Goal: Transaction & Acquisition: Download file/media

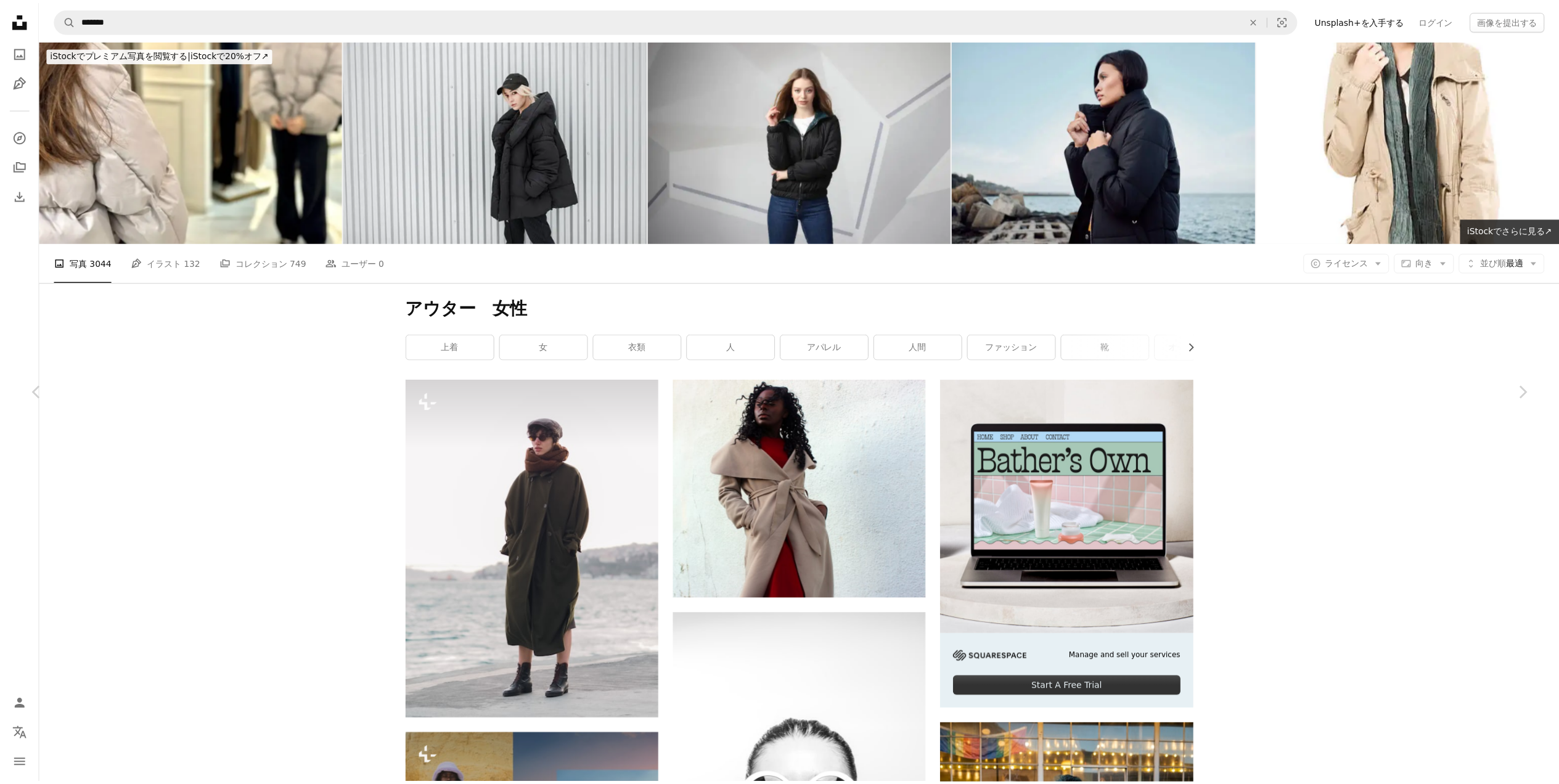
scroll to position [31730, 0]
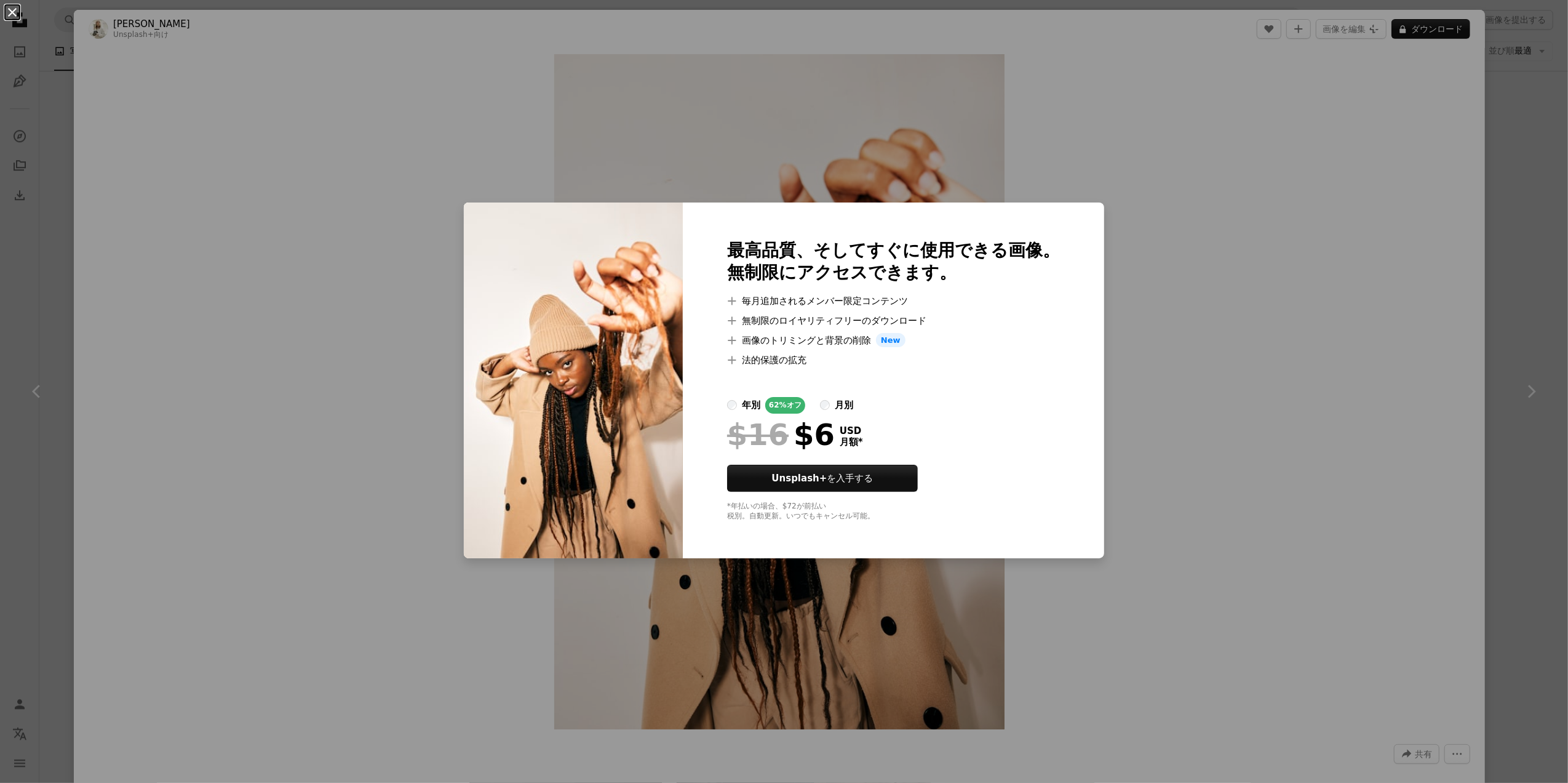
click at [9, 11] on button "An X shape" at bounding box center [12, 12] width 15 height 15
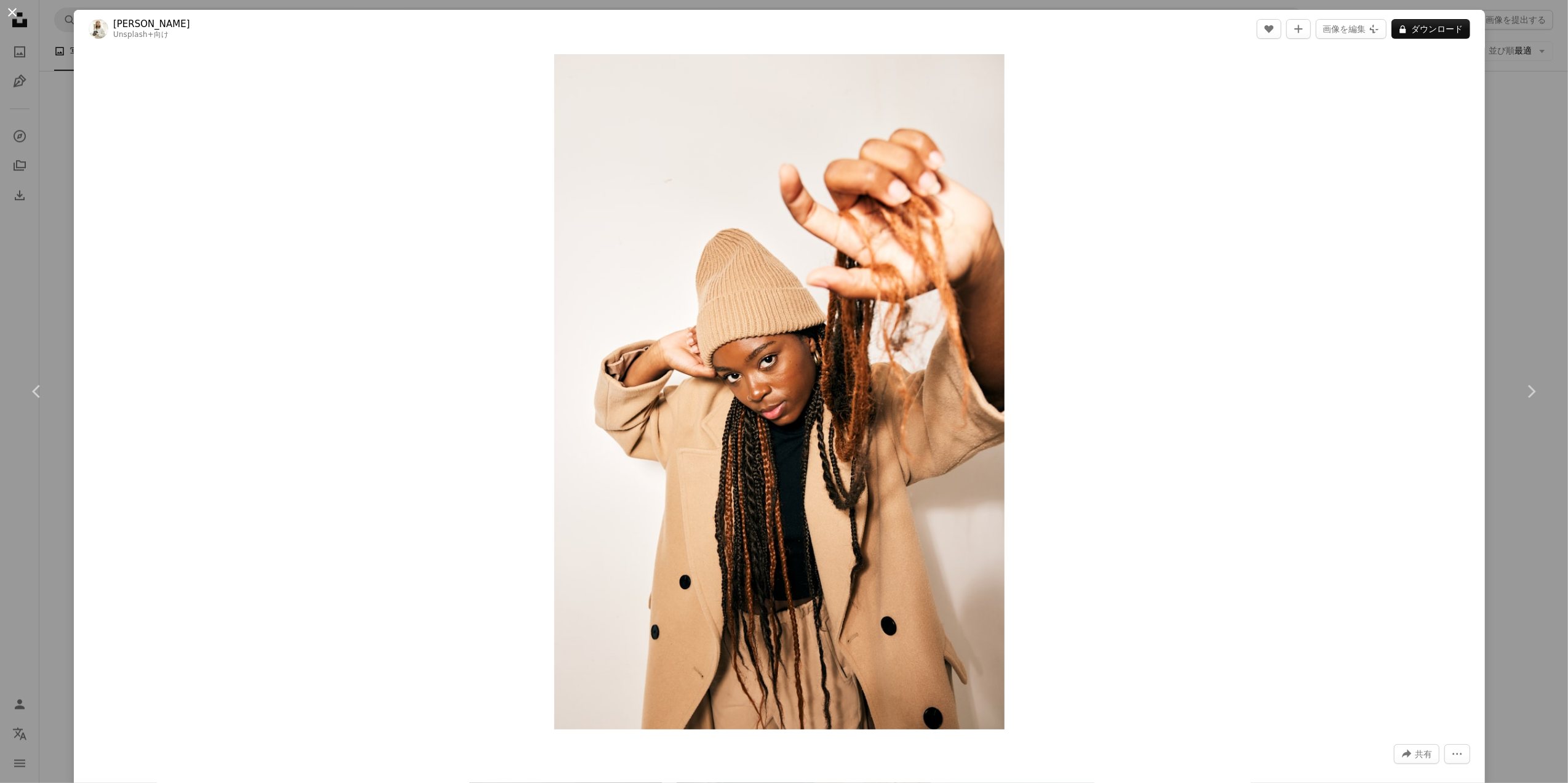
click at [16, 6] on button "An X shape" at bounding box center [12, 12] width 15 height 15
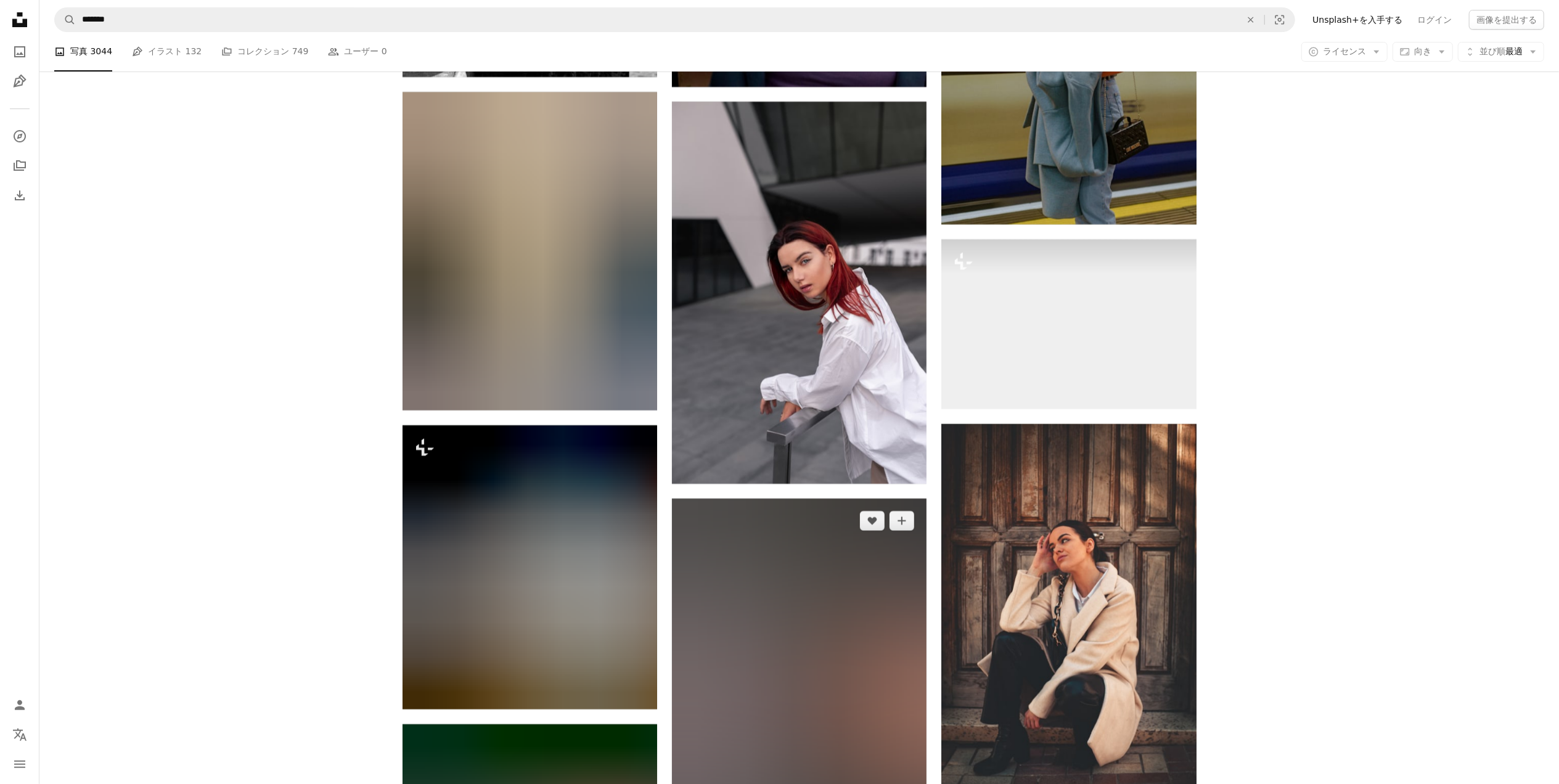
scroll to position [42247, 0]
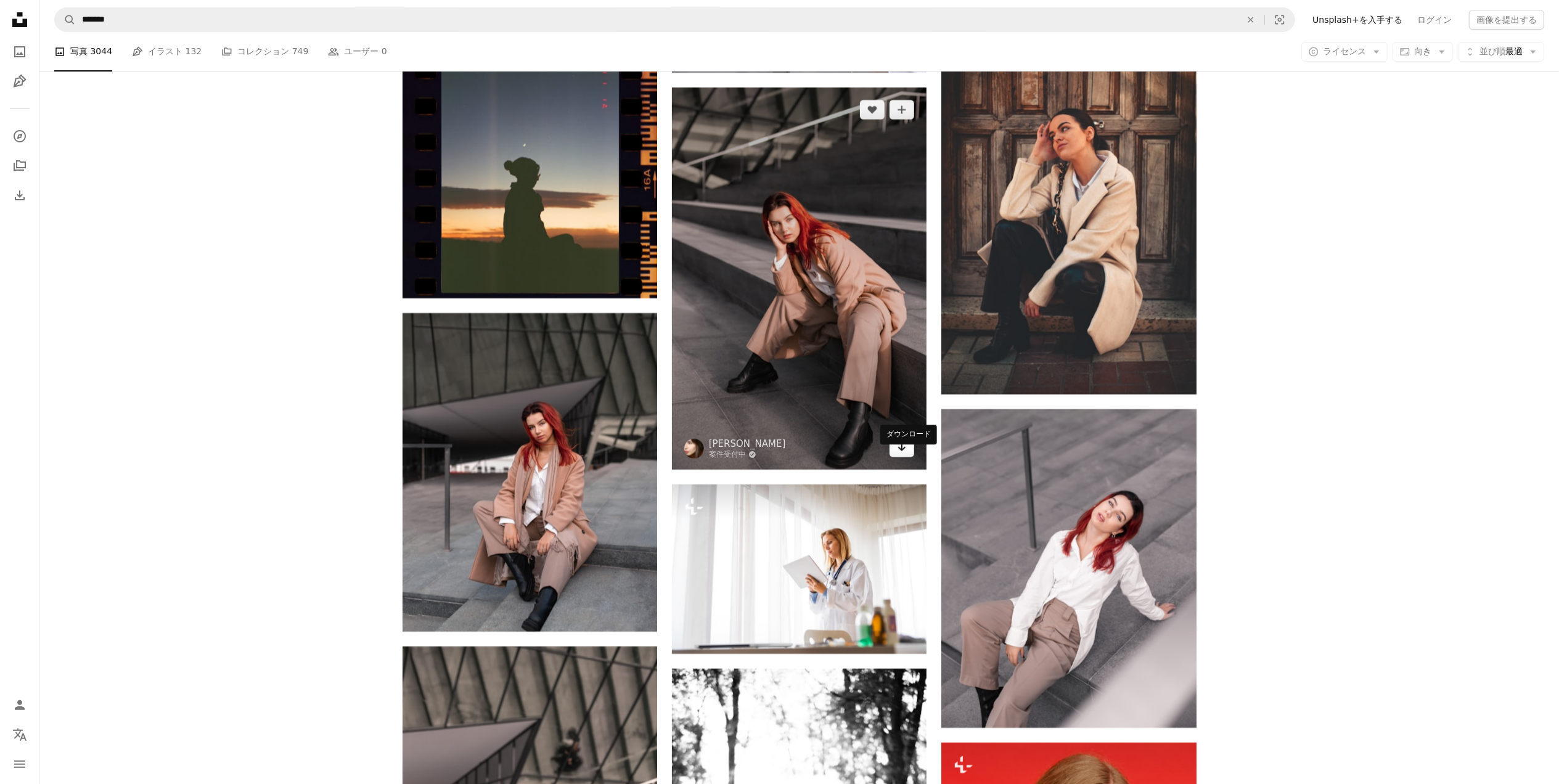
click at [908, 457] on link "Arrow pointing down" at bounding box center [902, 448] width 25 height 20
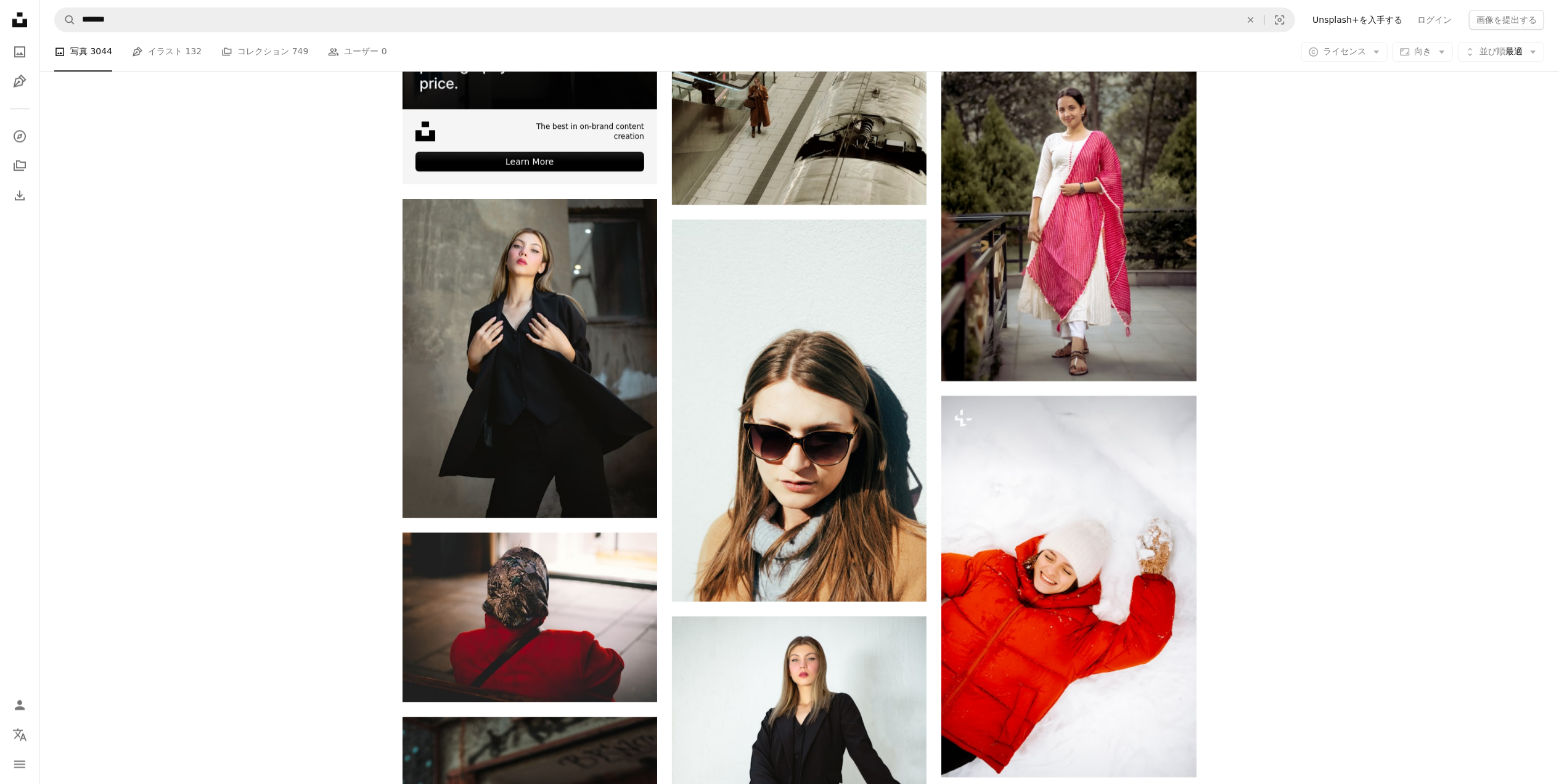
scroll to position [3614, 0]
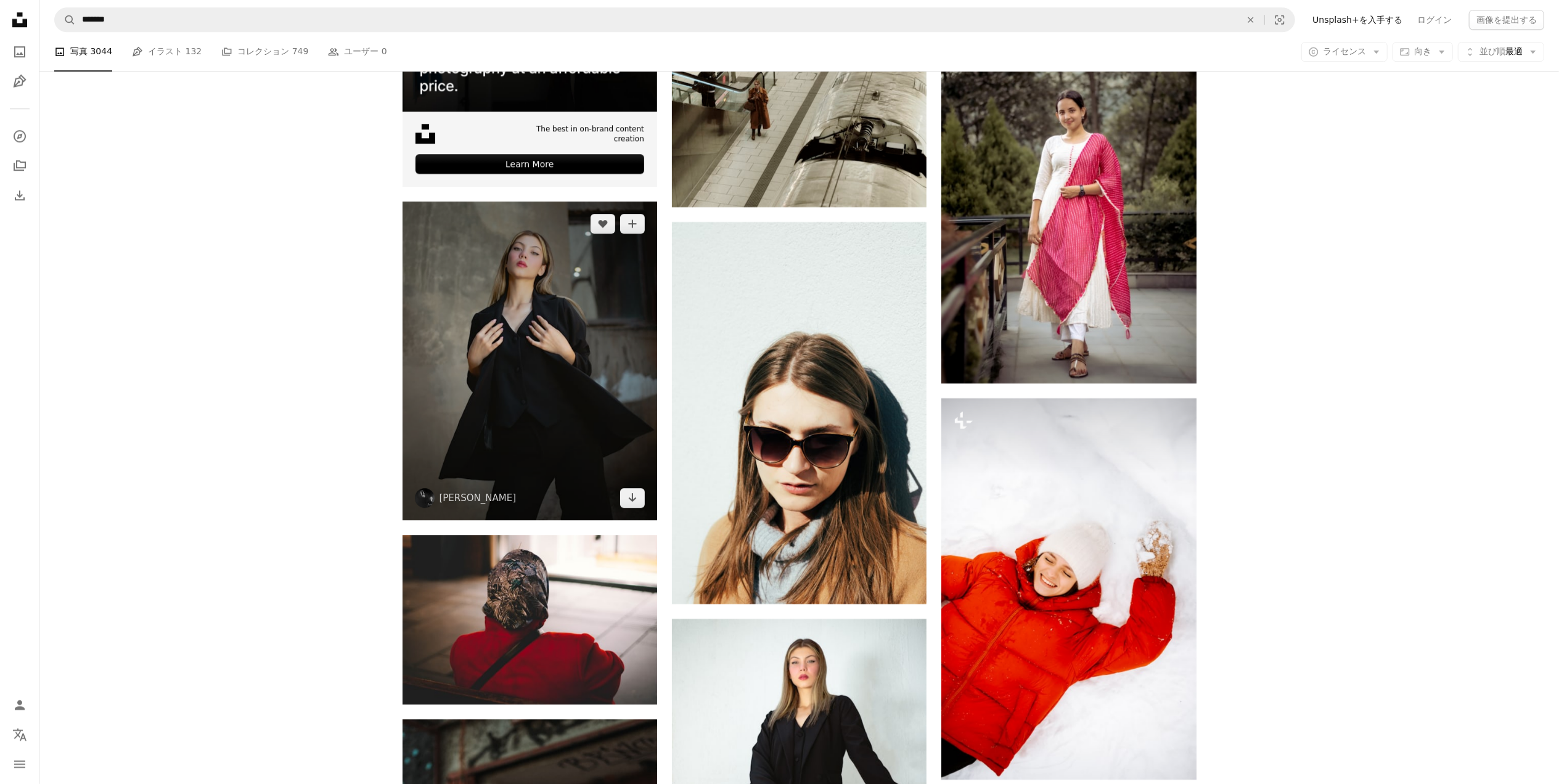
click at [518, 427] on img at bounding box center [529, 360] width 254 height 319
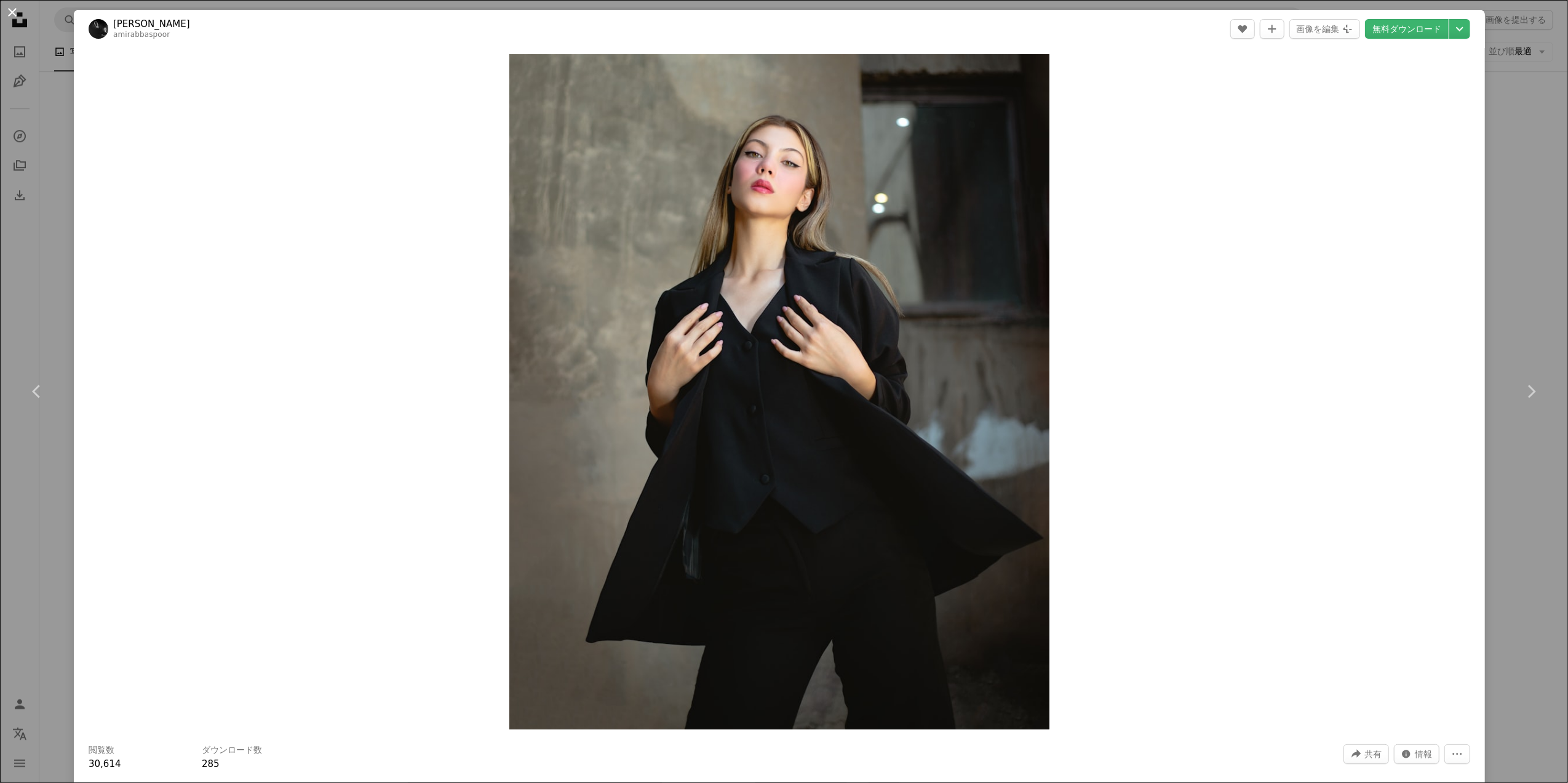
click at [9, 12] on button "An X shape" at bounding box center [12, 12] width 15 height 15
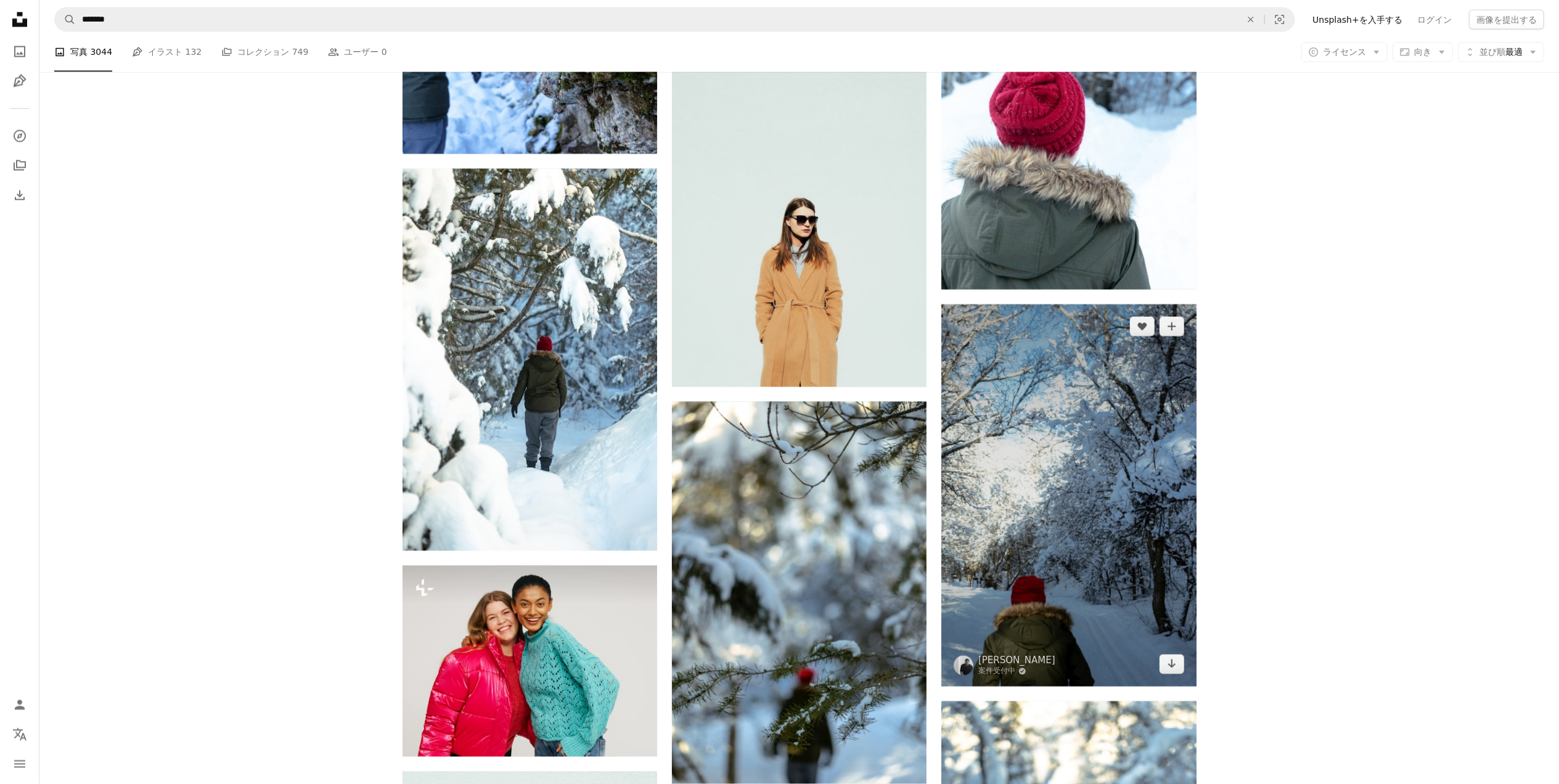
scroll to position [6819, 0]
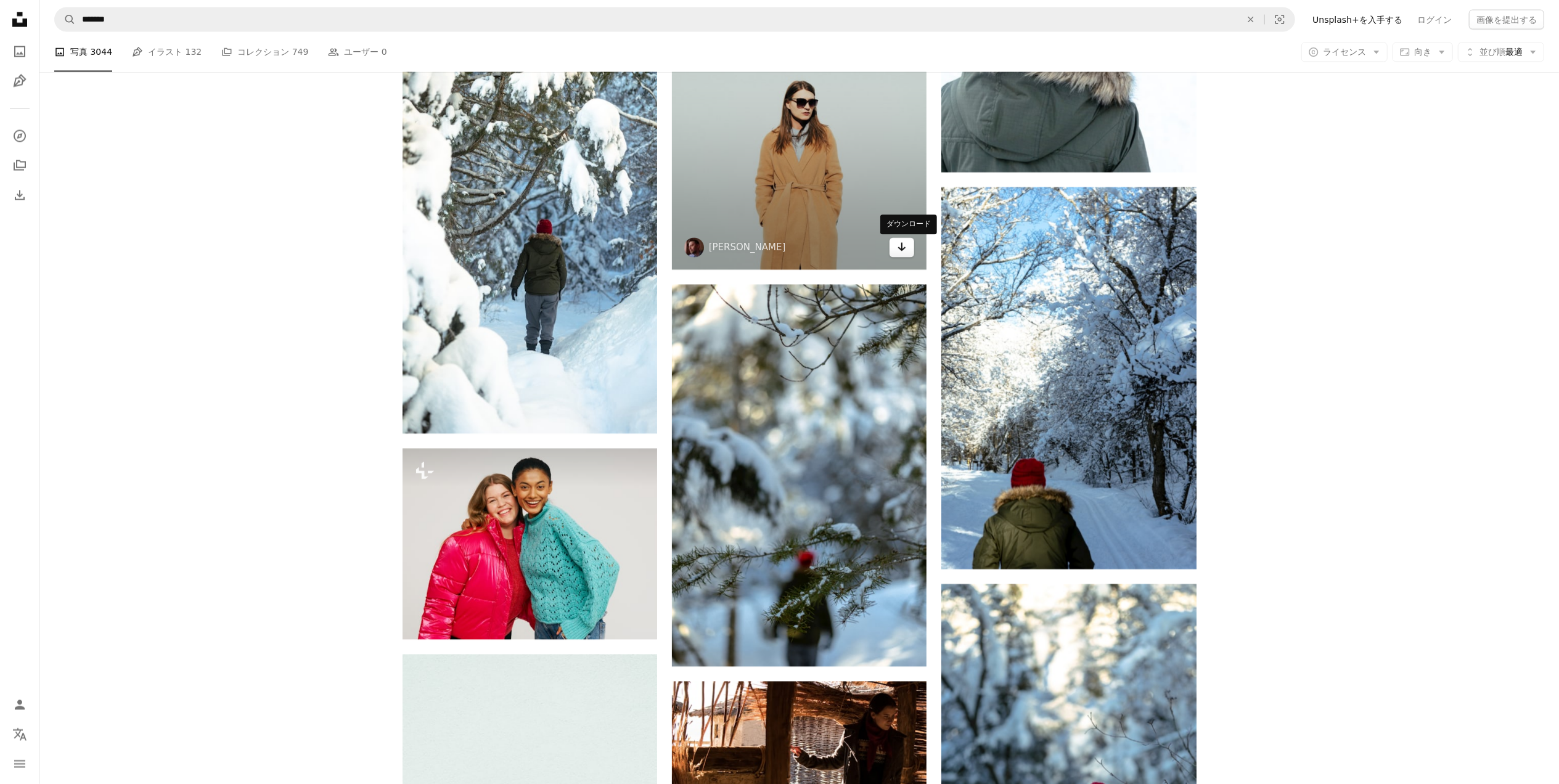
click at [906, 252] on icon "Arrow pointing down" at bounding box center [902, 247] width 10 height 15
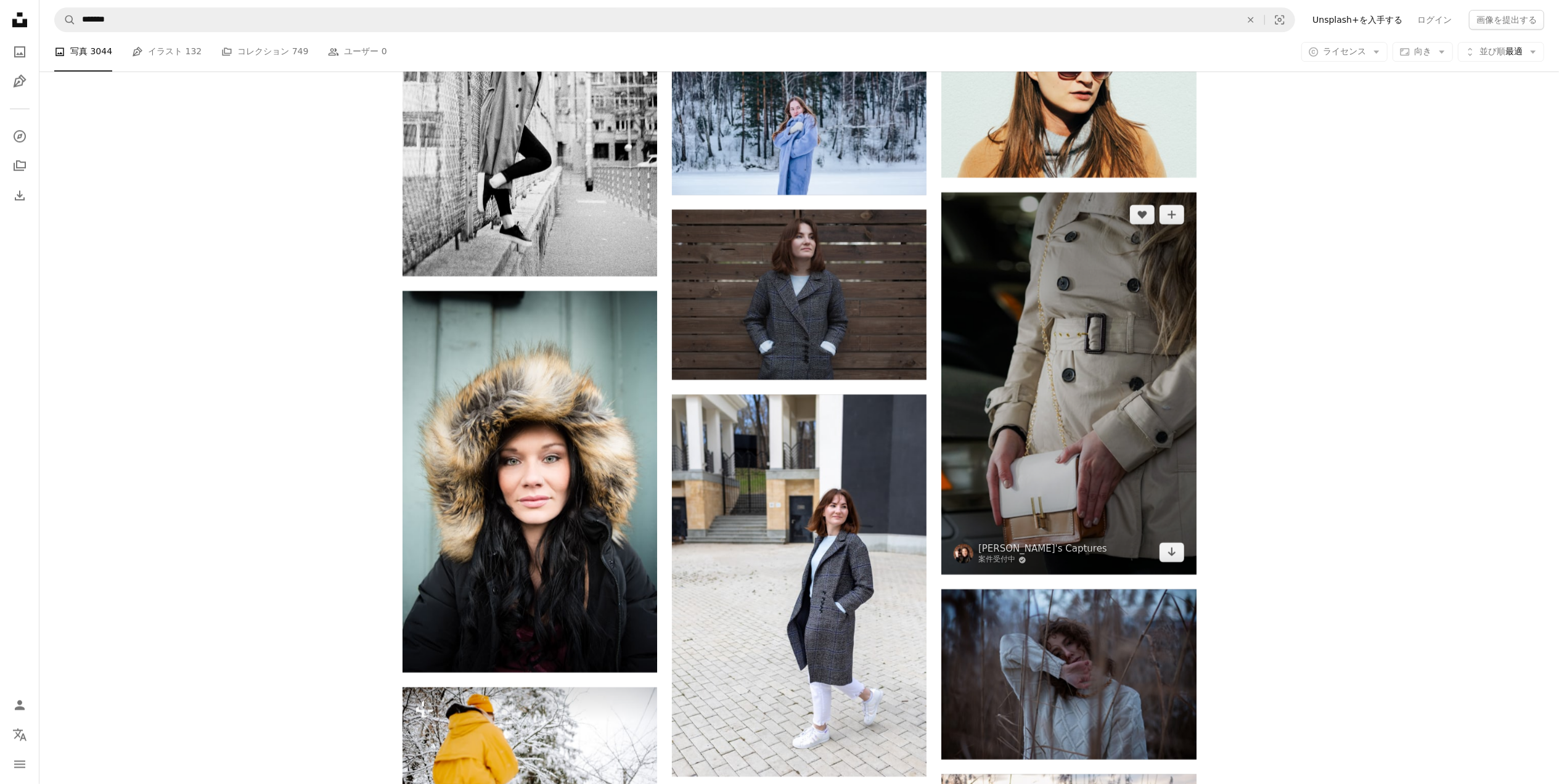
scroll to position [8380, 0]
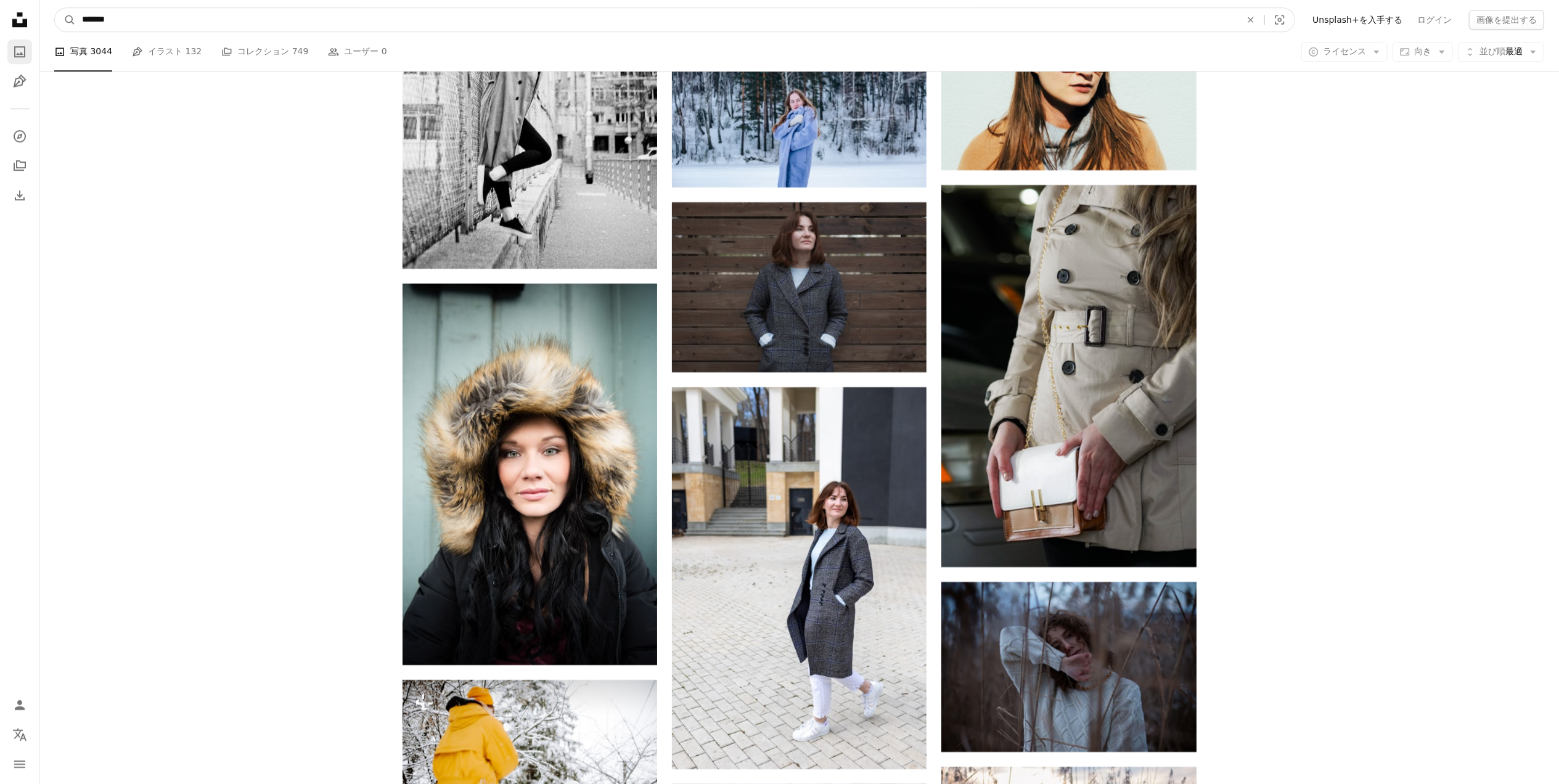
drag, startPoint x: 321, startPoint y: 22, endPoint x: 15, endPoint y: 45, distance: 306.9
type input "****"
click at [55, 8] on button "A magnifying glass" at bounding box center [65, 20] width 21 height 24
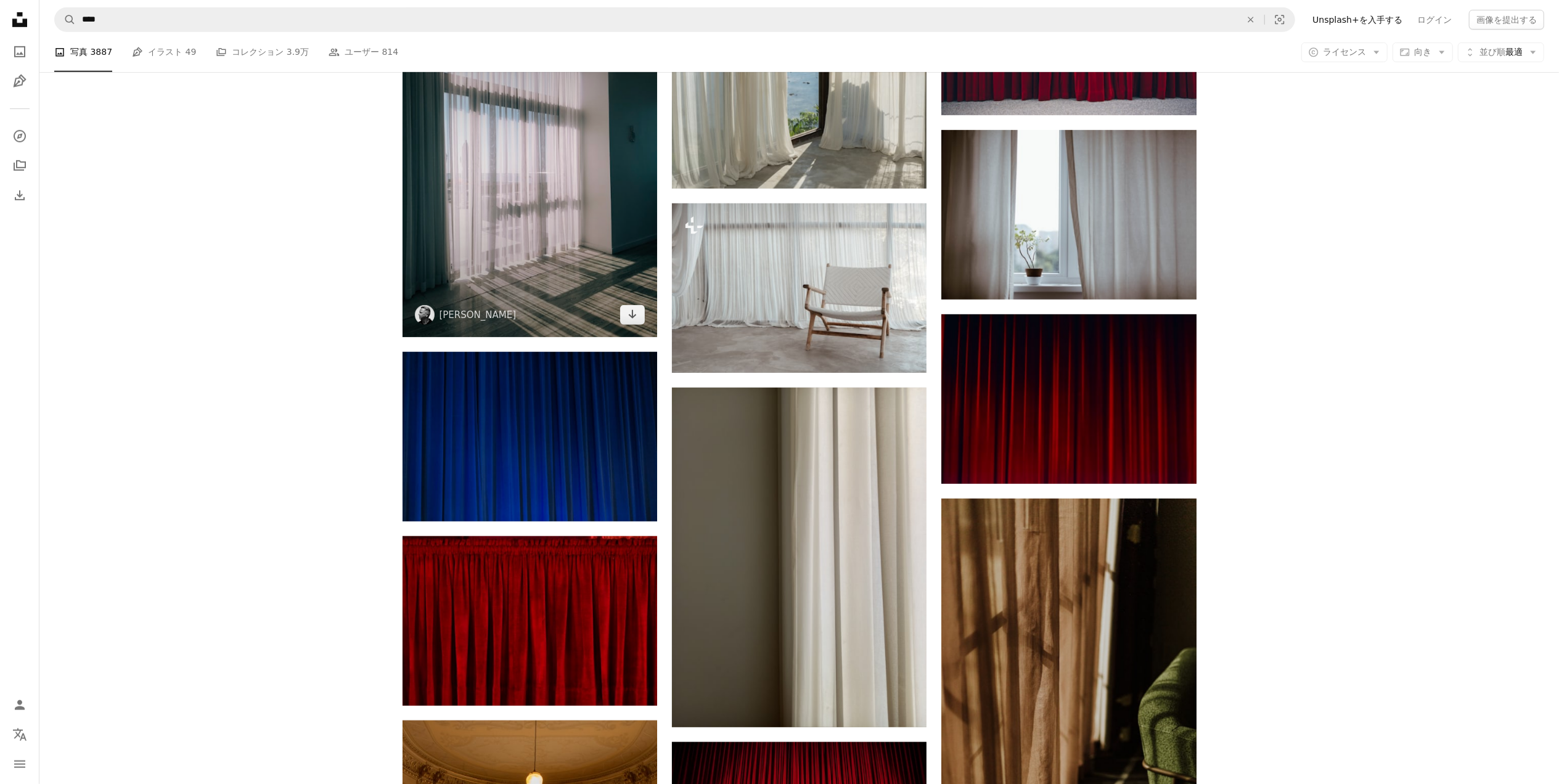
scroll to position [739, 0]
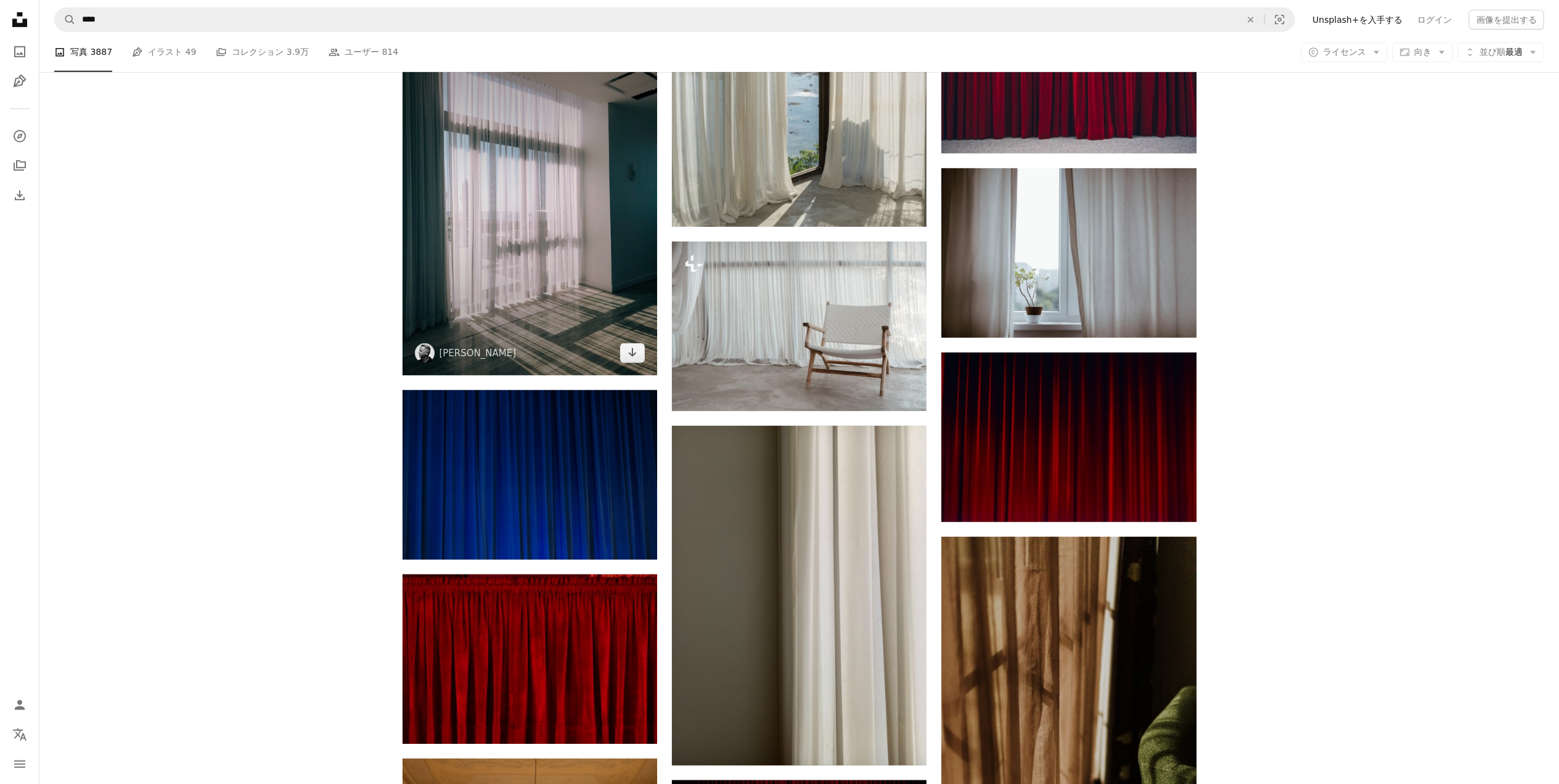
click at [542, 272] on img at bounding box center [529, 205] width 254 height 339
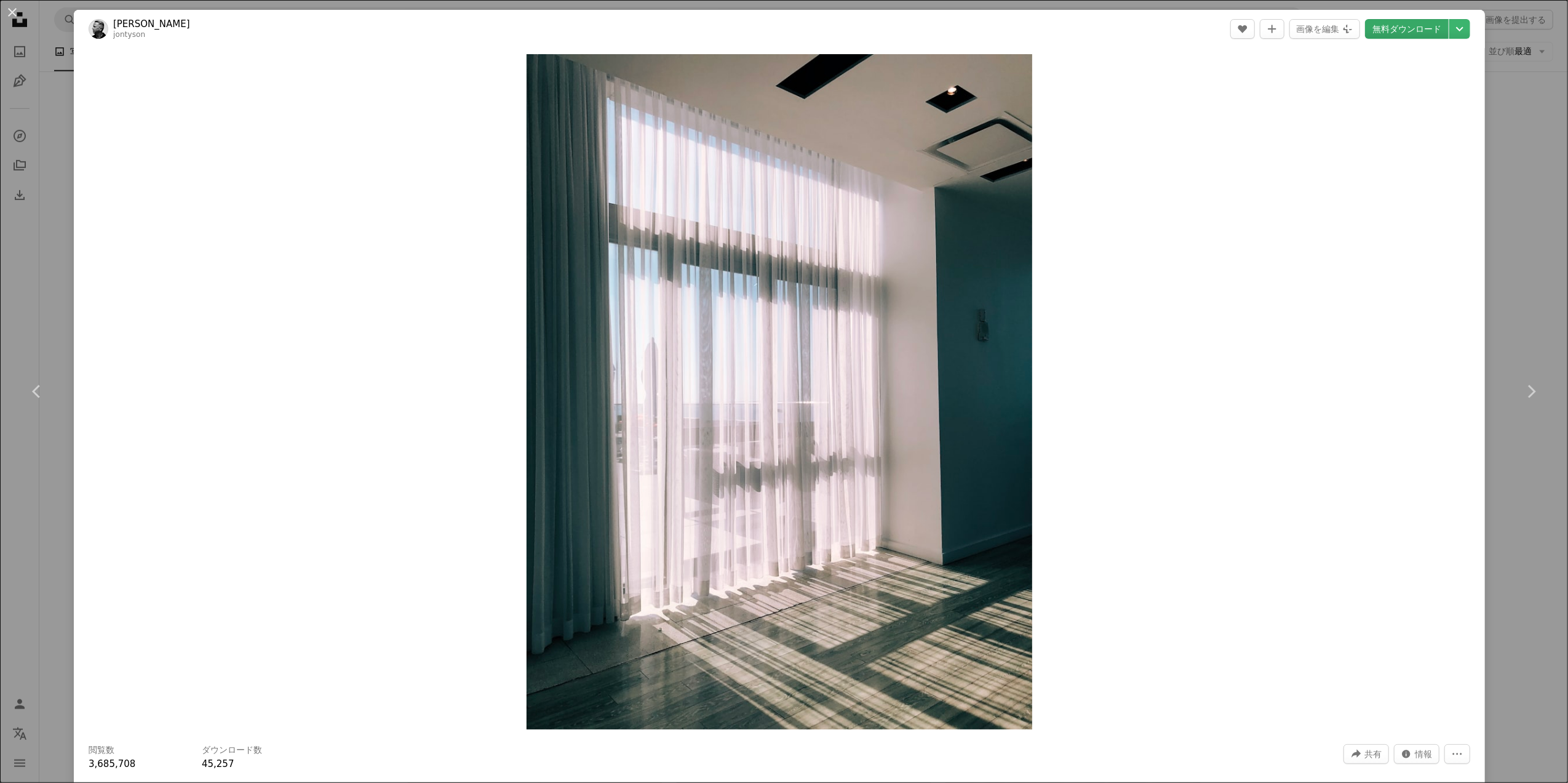
click at [1406, 26] on link "無料ダウンロード" at bounding box center [1407, 29] width 83 height 20
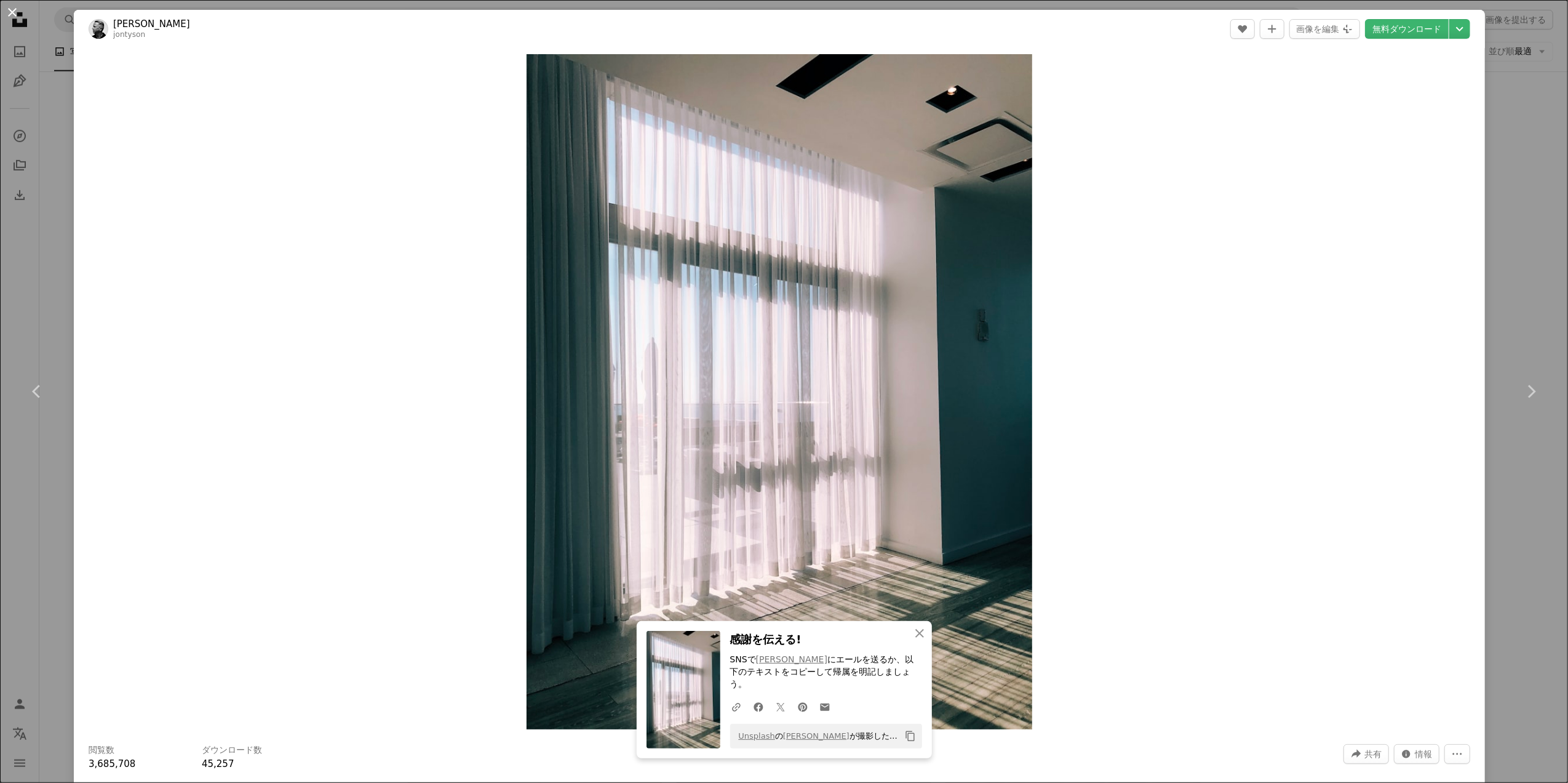
click at [14, 11] on button "An X shape" at bounding box center [12, 12] width 15 height 15
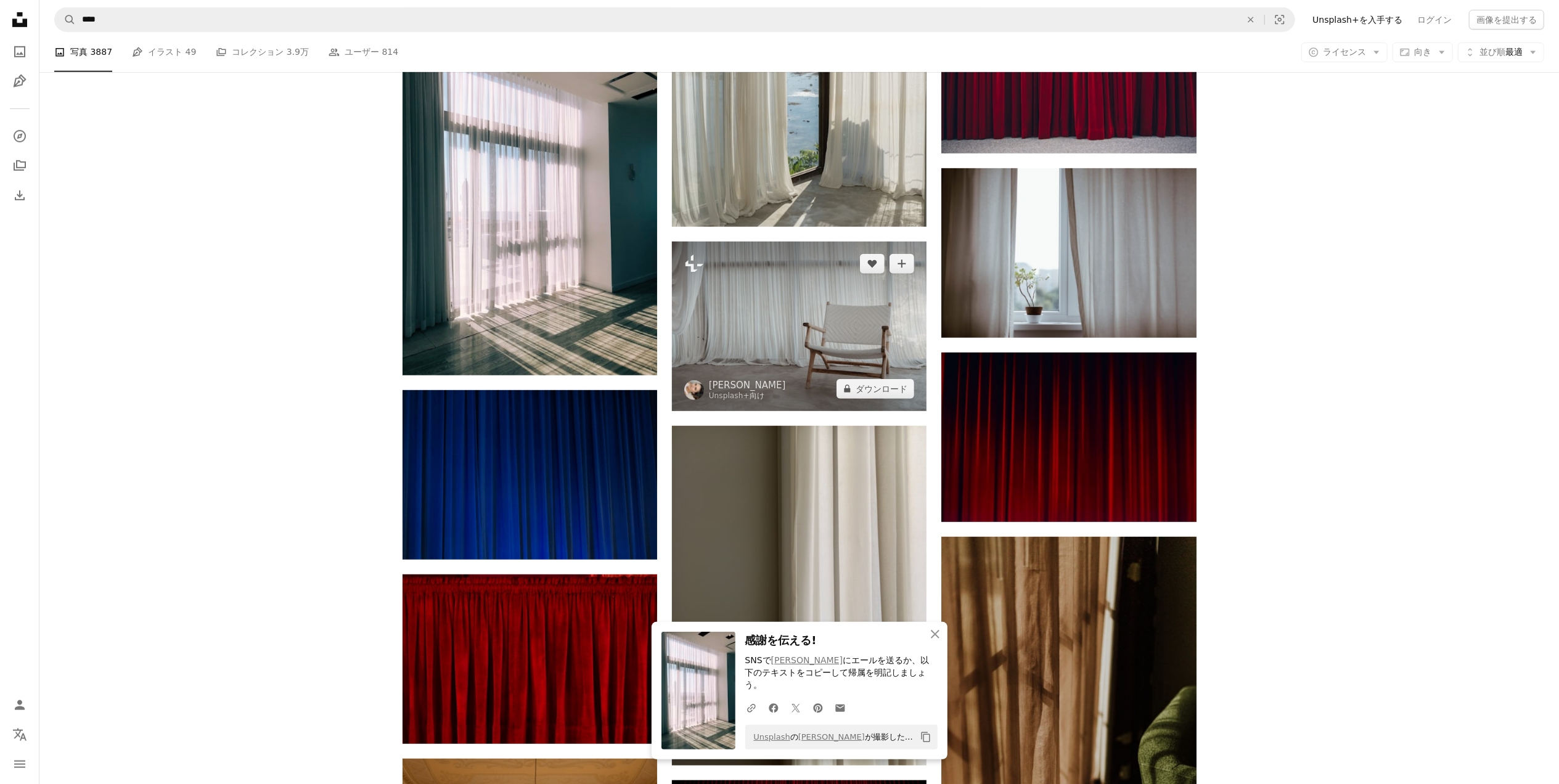
click at [812, 324] on img at bounding box center [799, 326] width 254 height 170
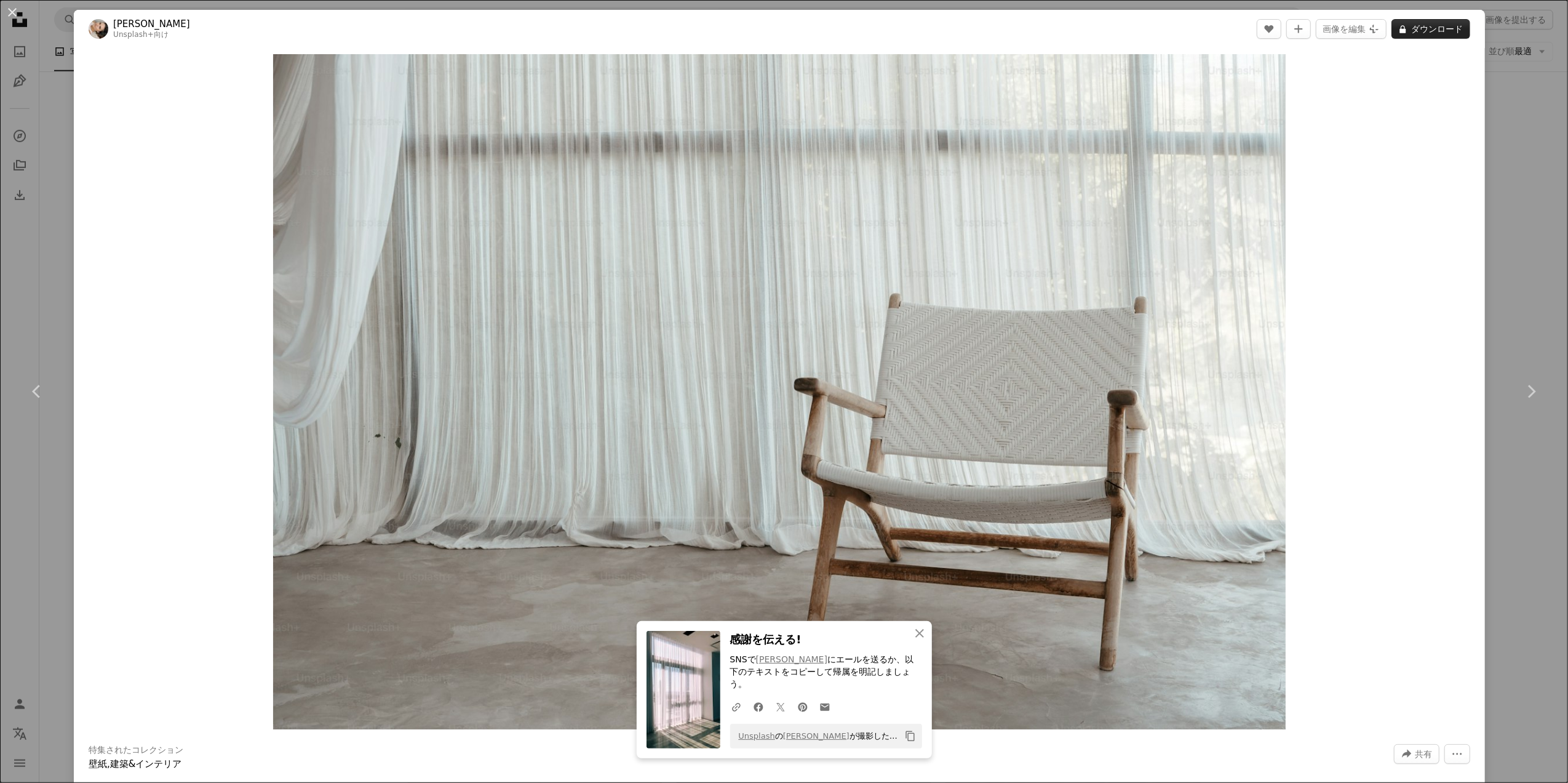
click at [1415, 33] on button "A lock ダウンロード" at bounding box center [1430, 29] width 78 height 20
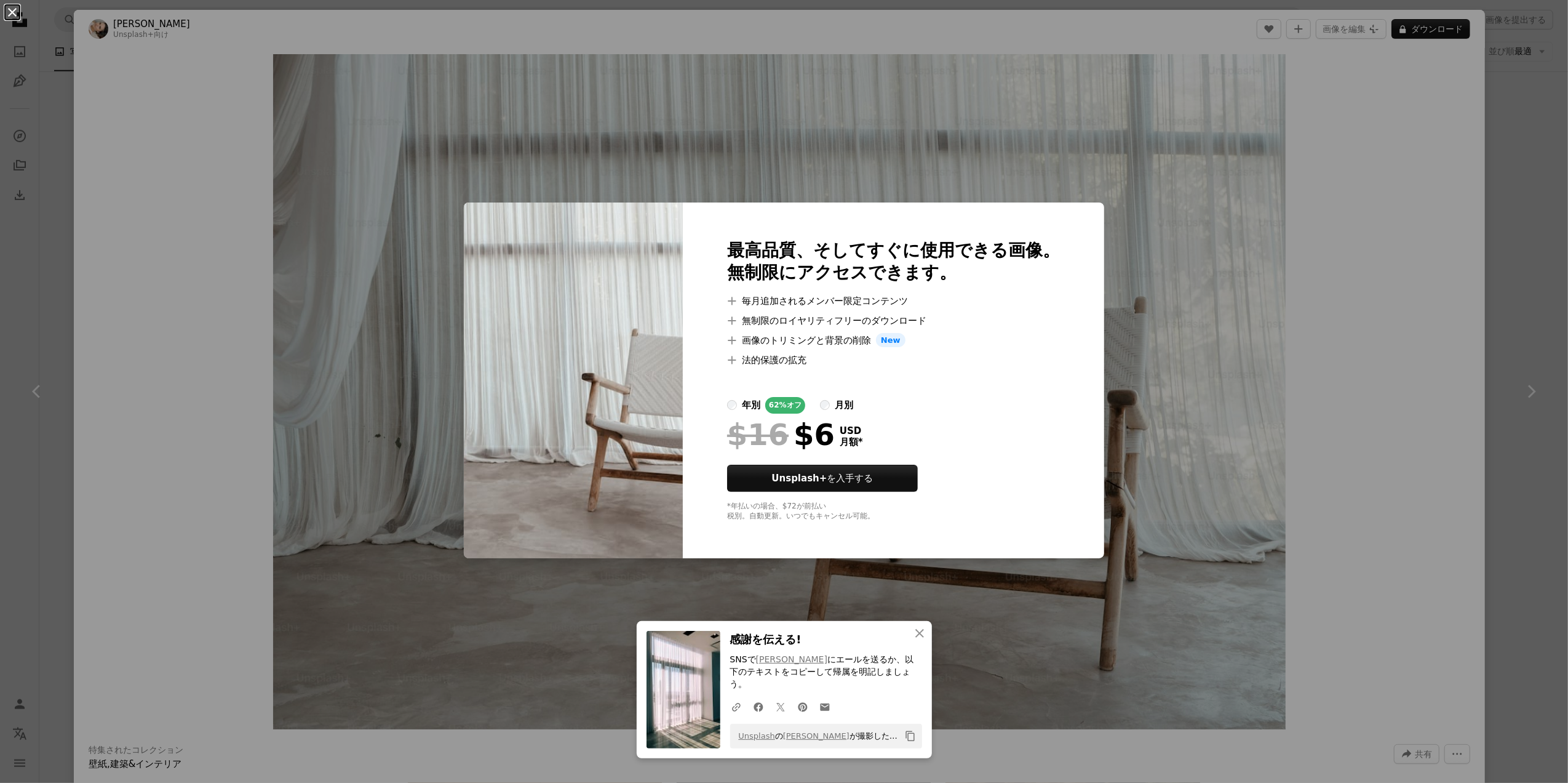
click at [10, 15] on button "An X shape" at bounding box center [12, 12] width 15 height 15
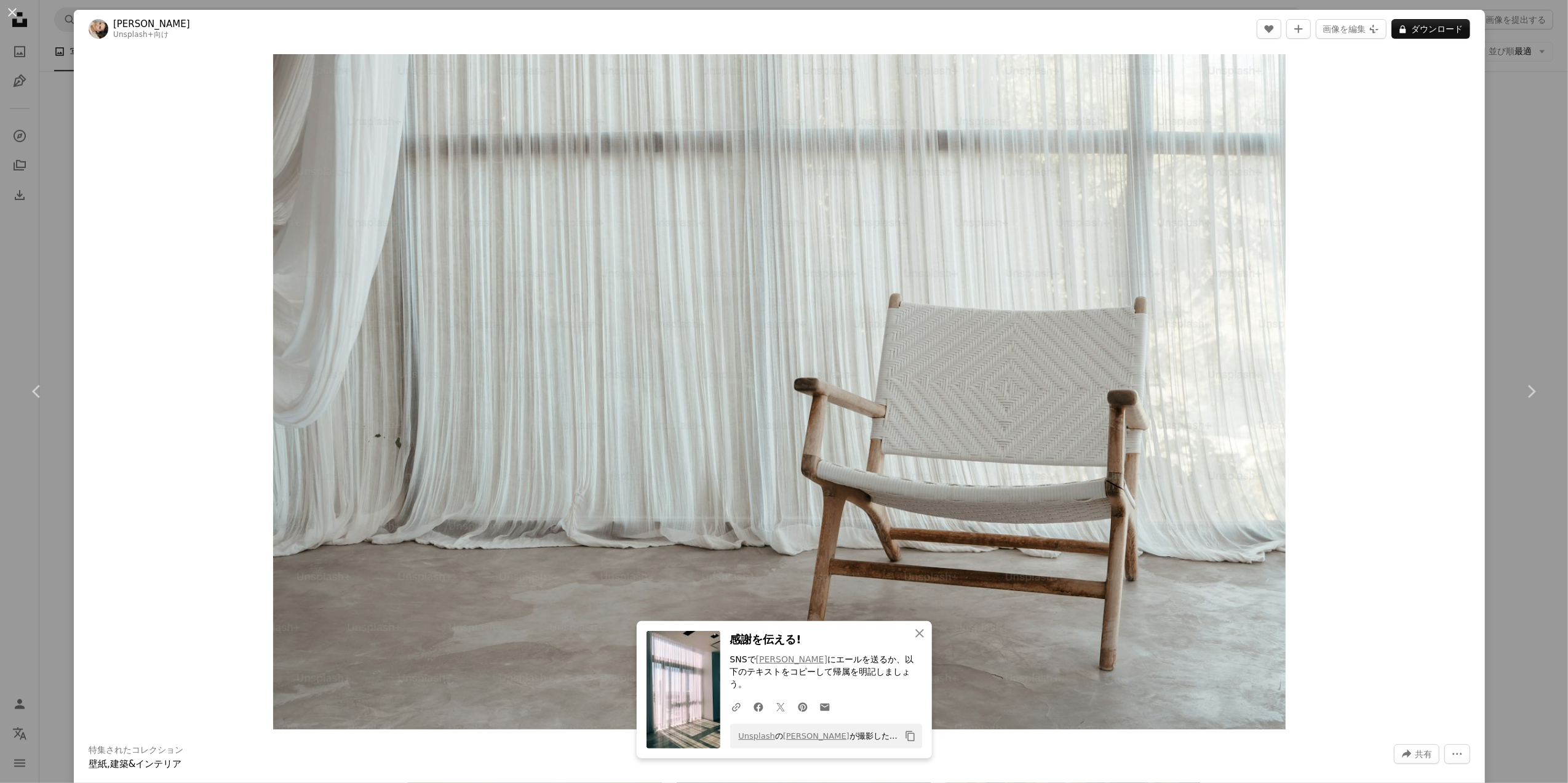
click at [11, 8] on button "An X shape" at bounding box center [12, 12] width 15 height 15
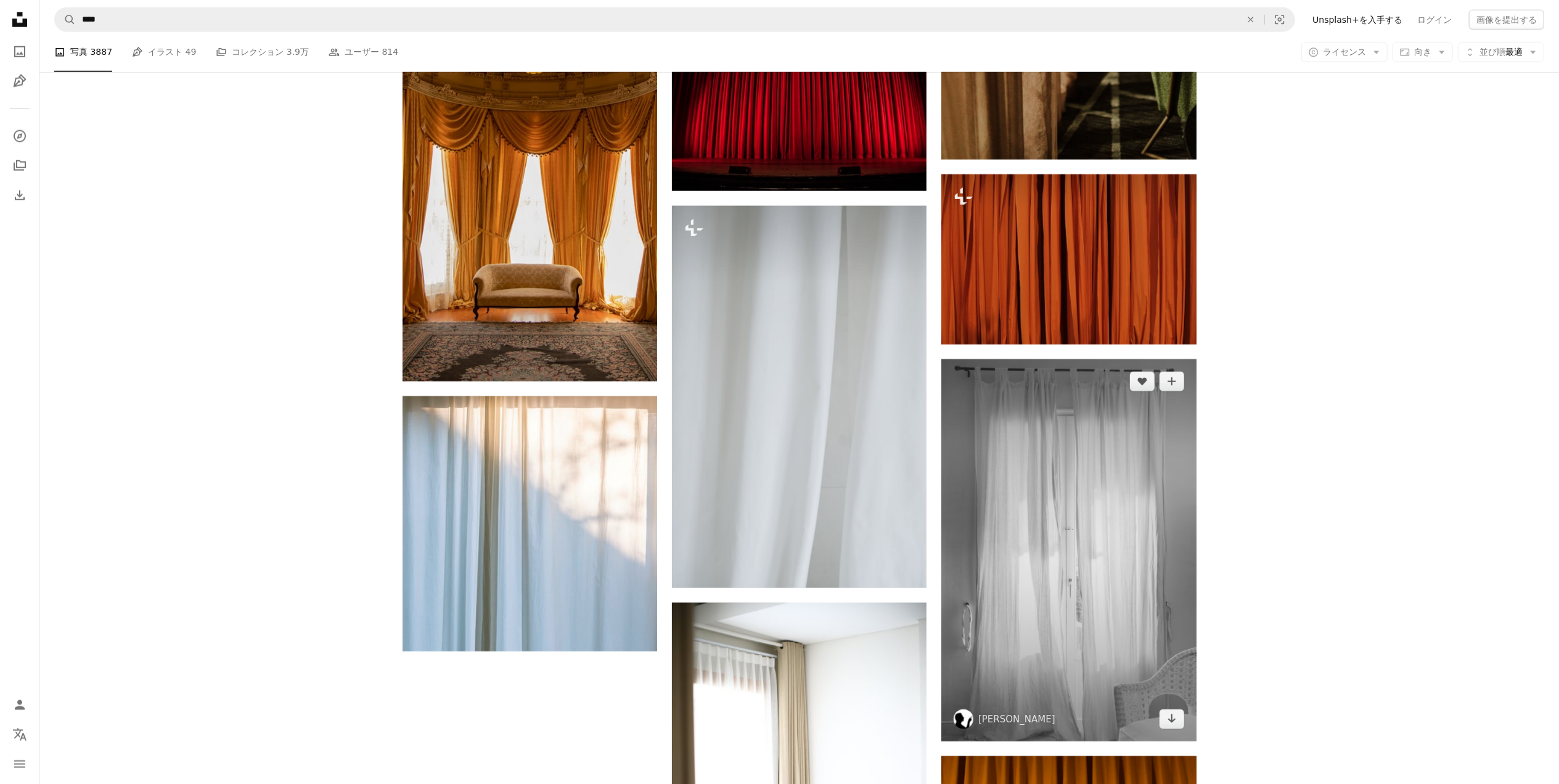
scroll to position [1329, 0]
